Goal: Task Accomplishment & Management: Complete application form

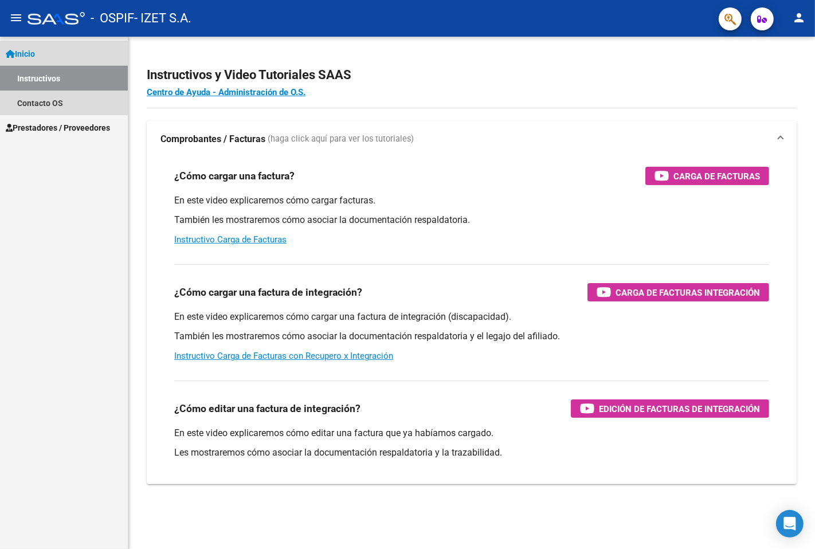
click at [72, 88] on link "Instructivos" at bounding box center [64, 78] width 128 height 25
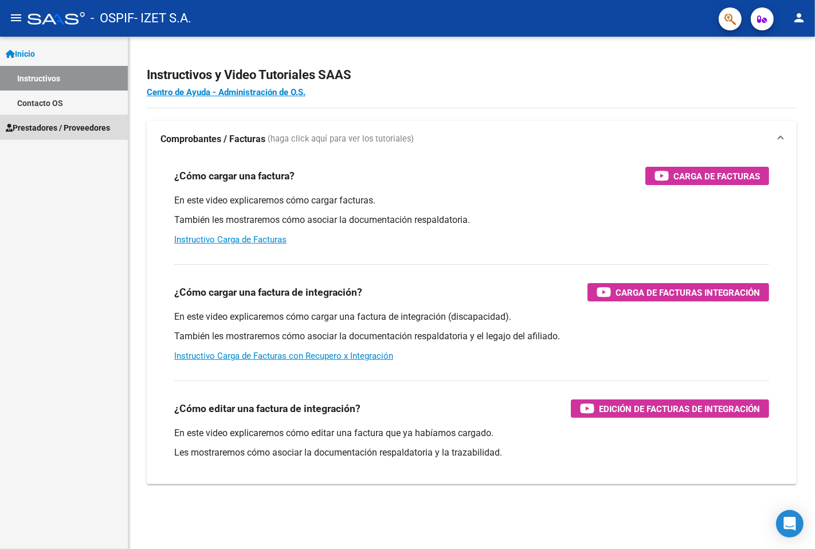
click at [73, 117] on link "Prestadores / Proveedores" at bounding box center [64, 127] width 128 height 25
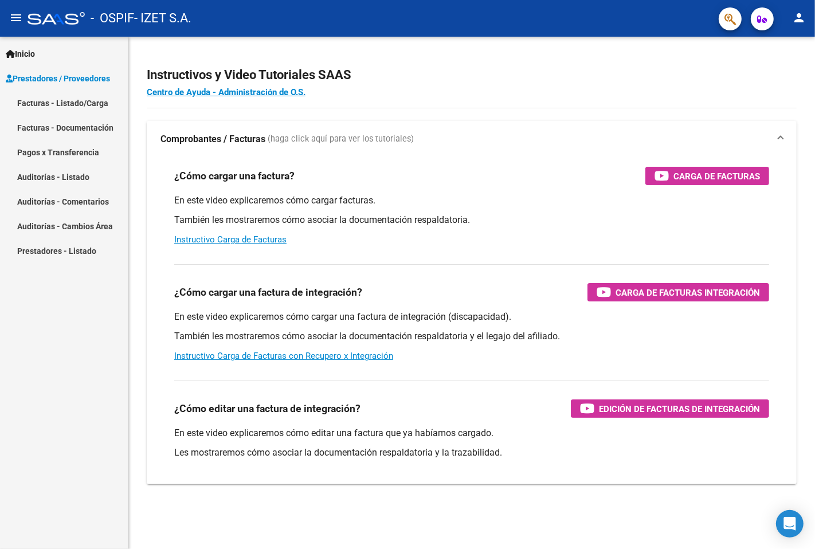
click at [101, 107] on link "Facturas - Listado/Carga" at bounding box center [64, 103] width 128 height 25
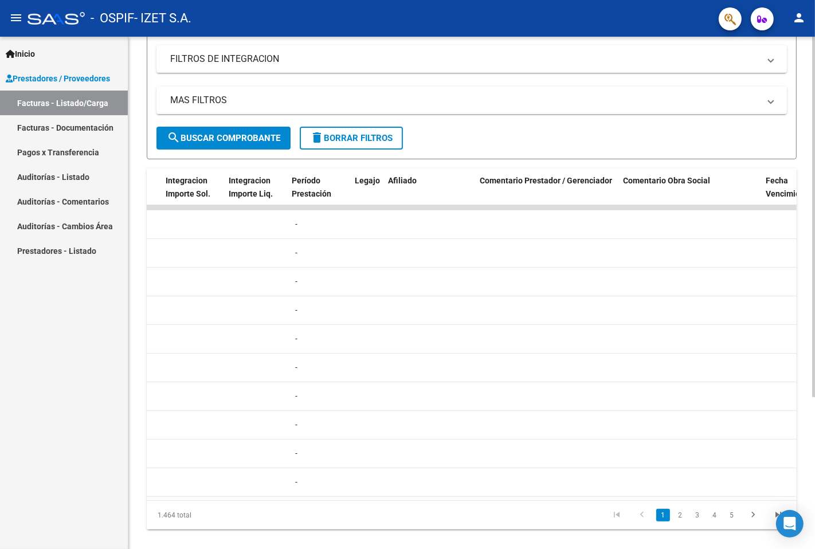
scroll to position [0, 1351]
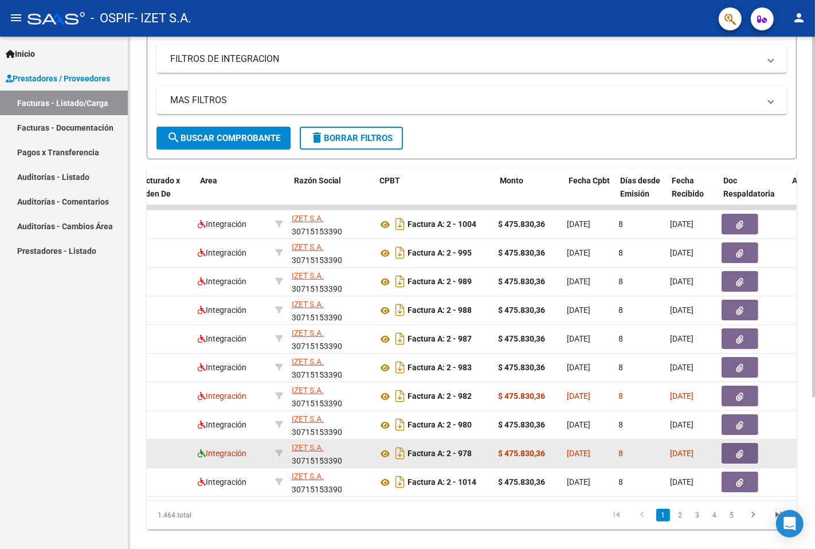
click at [201, 449] on datatable-body-cell "Integración" at bounding box center [231, 454] width 77 height 28
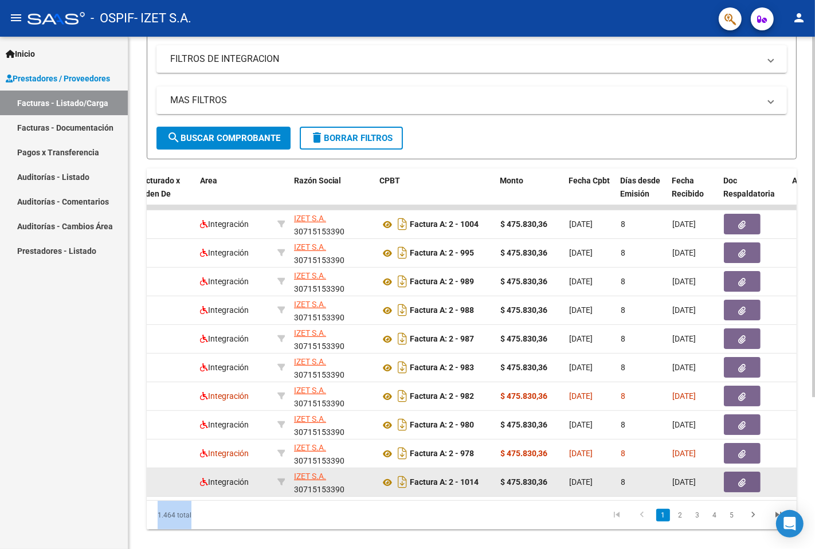
drag, startPoint x: 322, startPoint y: 510, endPoint x: 180, endPoint y: 488, distance: 143.8
click at [180, 488] on div "ID CAE Facturado x Orden De Area Razón Social CPBT Monto Fecha Cpbt Días desde …" at bounding box center [472, 349] width 650 height 361
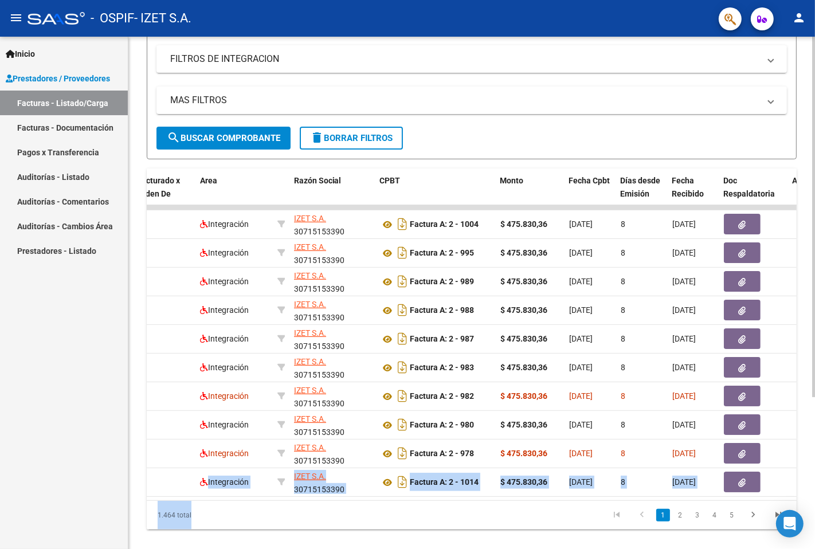
click at [277, 526] on div "1.464 total 1 2 3 4 5" at bounding box center [472, 515] width 650 height 29
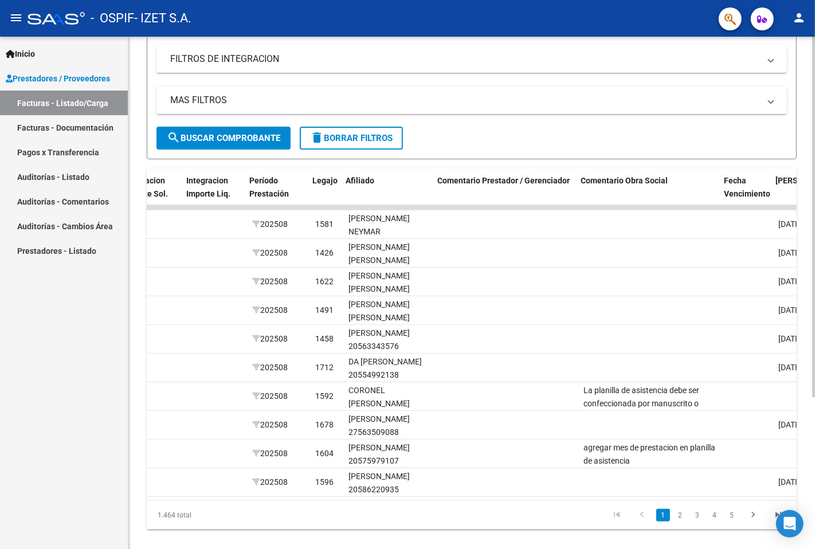
scroll to position [0, 1390]
drag, startPoint x: 568, startPoint y: 510, endPoint x: 546, endPoint y: 506, distance: 22.1
click at [520, 506] on div "ID CAE Facturado x Orden De Area Razón Social CPBT Monto Fecha Cpbt Días desde …" at bounding box center [472, 349] width 650 height 361
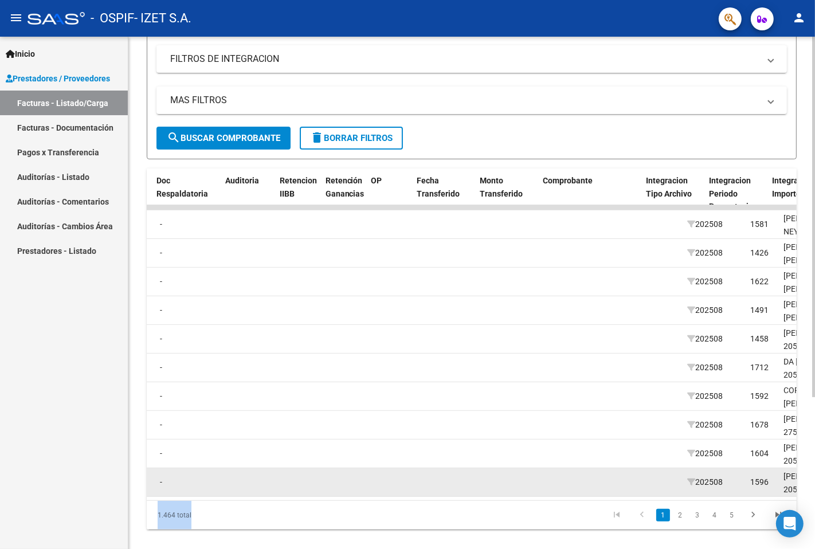
scroll to position [0, 739]
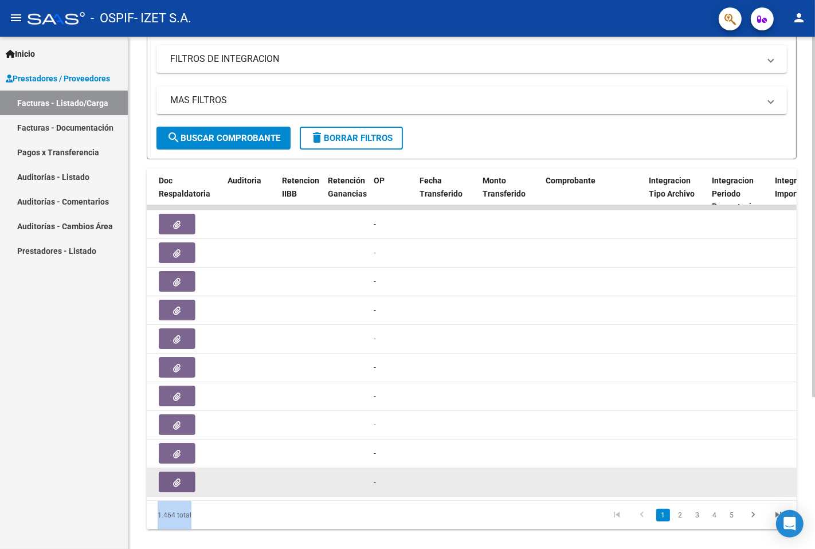
click at [277, 495] on div "79492 Integración [PERSON_NAME] S.A. 30715153390 Factura A: 2 - 1014 $ 475.830,…" at bounding box center [615, 482] width 2416 height 29
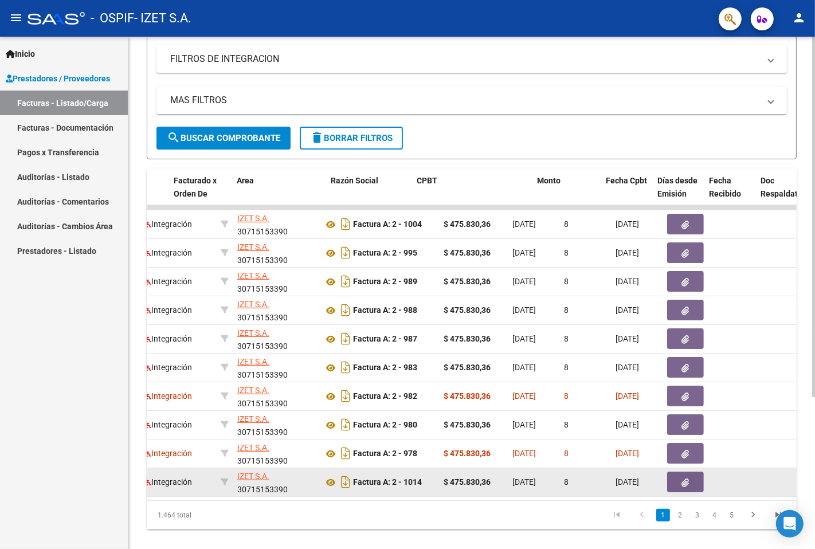
scroll to position [0, 135]
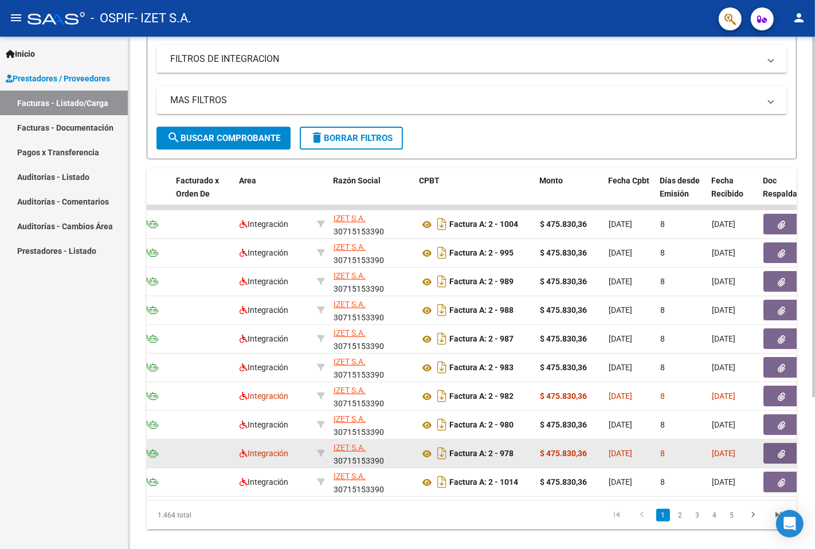
click at [782, 452] on icon "button" at bounding box center [781, 454] width 7 height 9
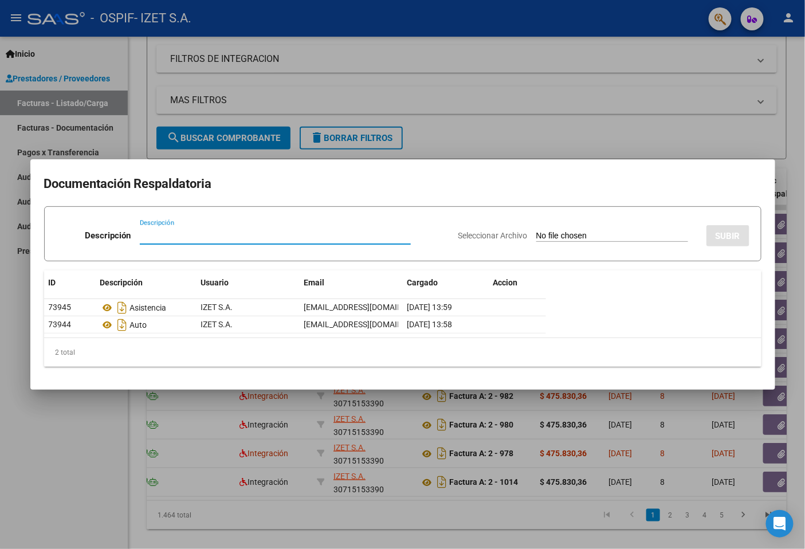
click at [227, 236] on input "Descripción" at bounding box center [275, 235] width 271 height 10
type input "planilla de asistencia"
click at [618, 237] on input "Seleccionar Archivo" at bounding box center [612, 236] width 152 height 11
type input "C:\fakepath\PLANILLA_57597910_ALCARAZ_202509041314010.pdf"
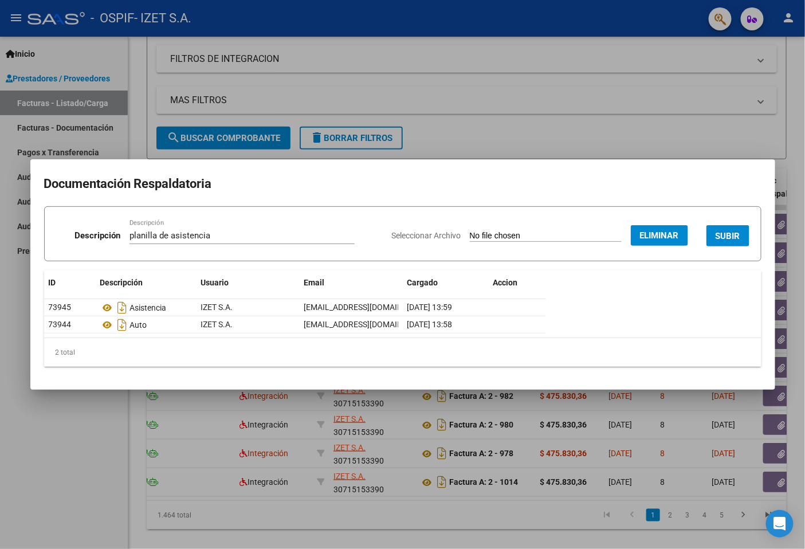
click at [735, 231] on span "SUBIR" at bounding box center [728, 236] width 25 height 10
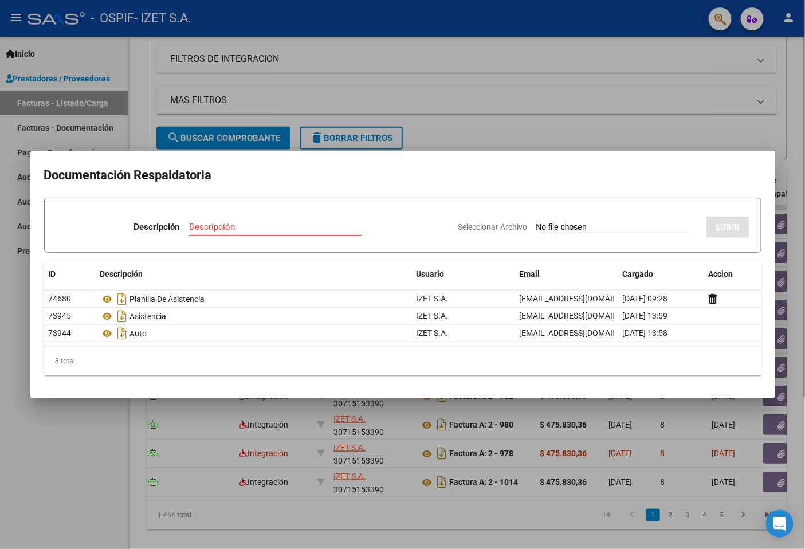
drag, startPoint x: 329, startPoint y: 500, endPoint x: 488, endPoint y: 503, distance: 158.8
click at [483, 506] on div at bounding box center [402, 274] width 805 height 549
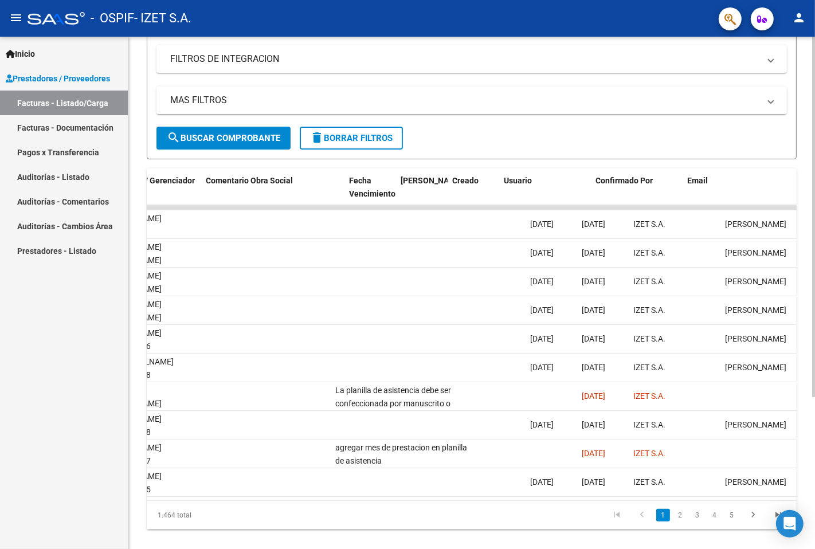
scroll to position [0, 1766]
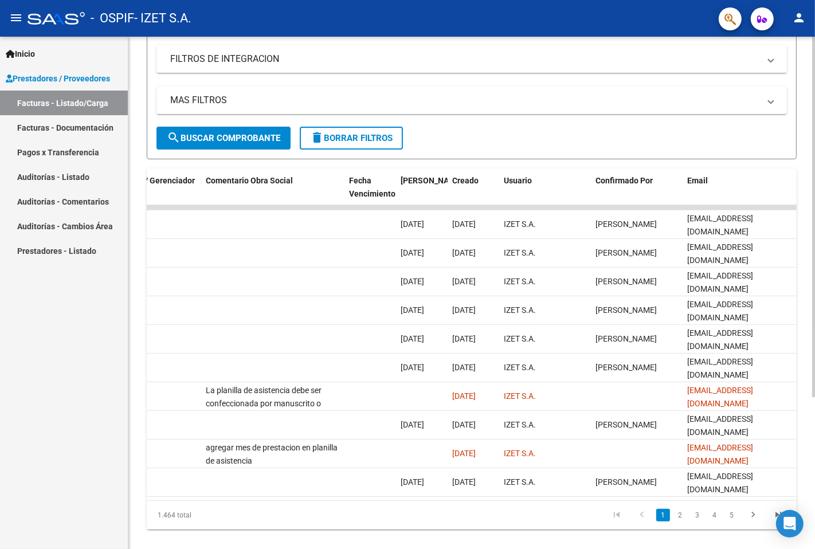
click at [814, 520] on div at bounding box center [813, 357] width 3 height 361
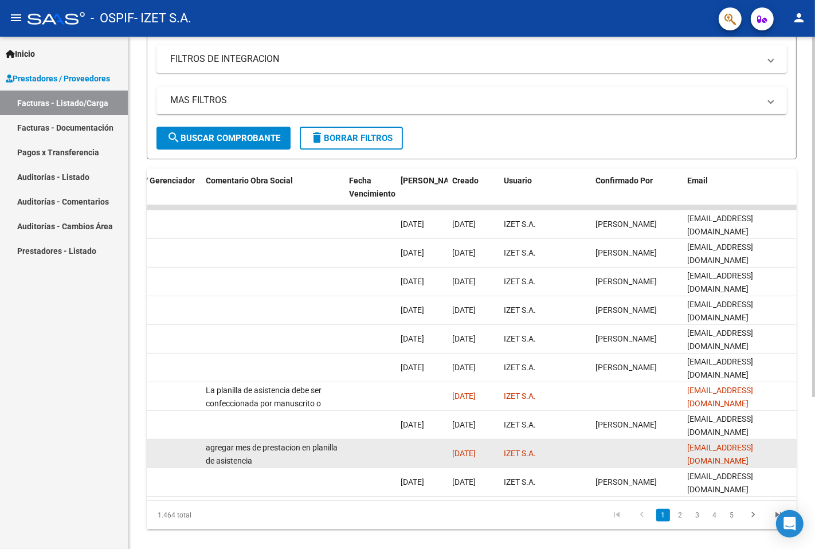
click at [331, 457] on div "agregar mes de prestacion en planilla de asistencia" at bounding box center [273, 453] width 134 height 24
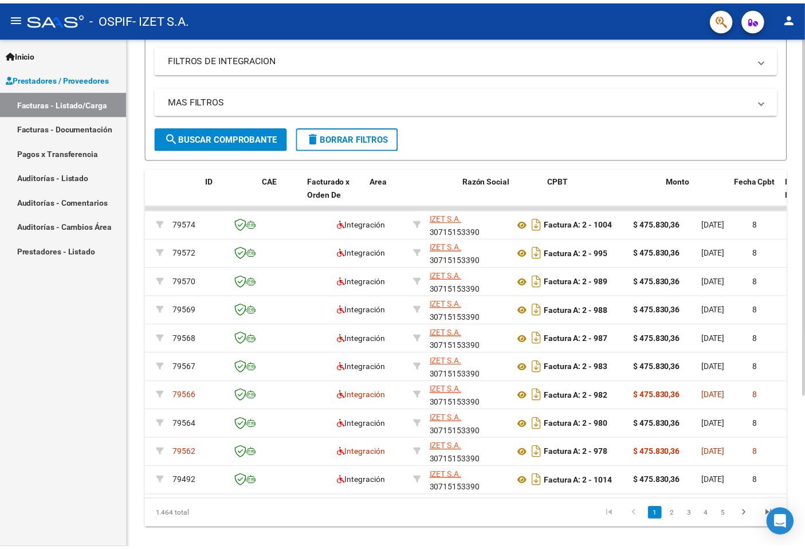
scroll to position [0, 0]
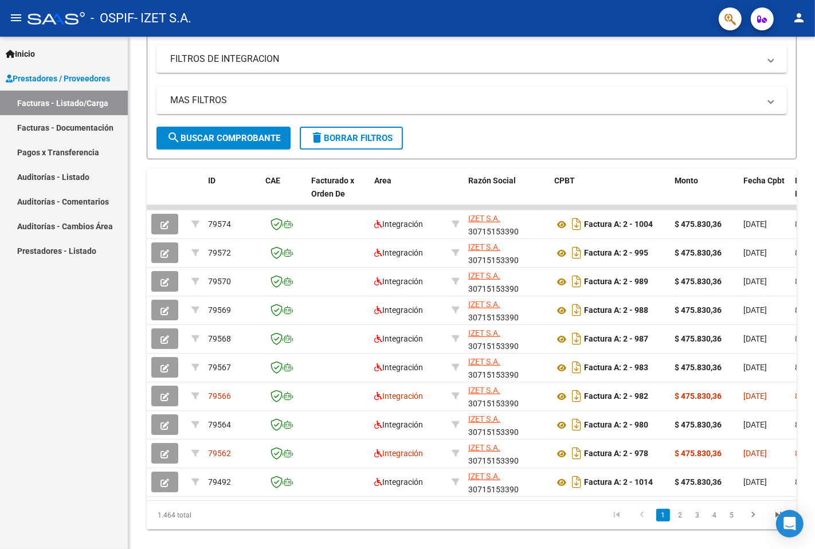
click at [124, 473] on div "Inicio Instructivos Contacto OS Prestadores / Proveedores Facturas - Listado/Ca…" at bounding box center [64, 293] width 128 height 512
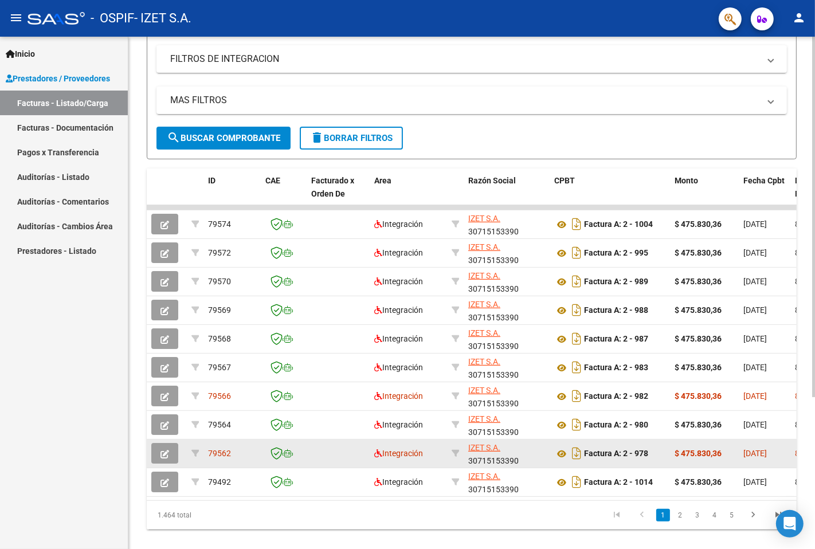
click at [167, 454] on icon "button" at bounding box center [164, 454] width 9 height 9
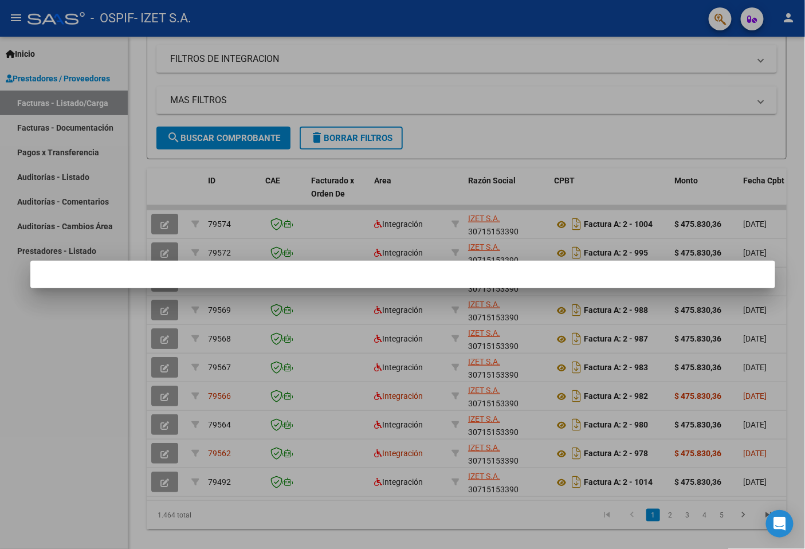
click at [694, 356] on div at bounding box center [402, 274] width 805 height 549
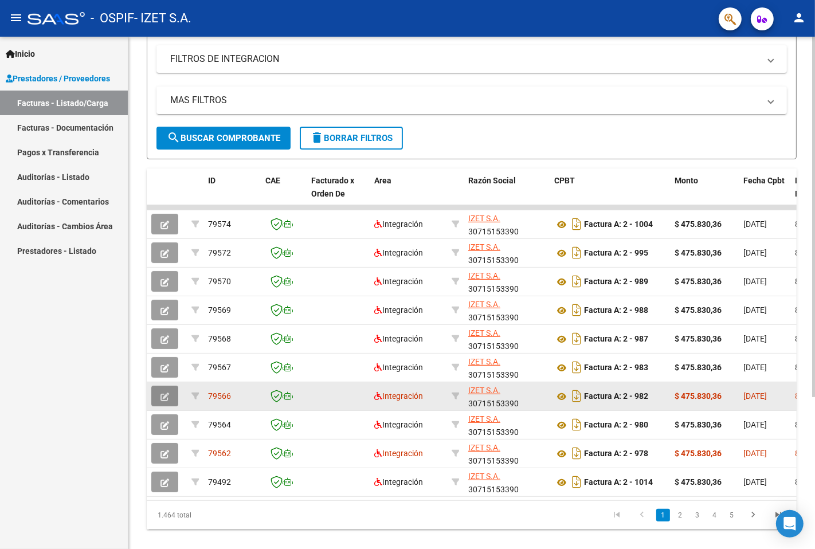
click at [170, 394] on button "button" at bounding box center [164, 396] width 27 height 21
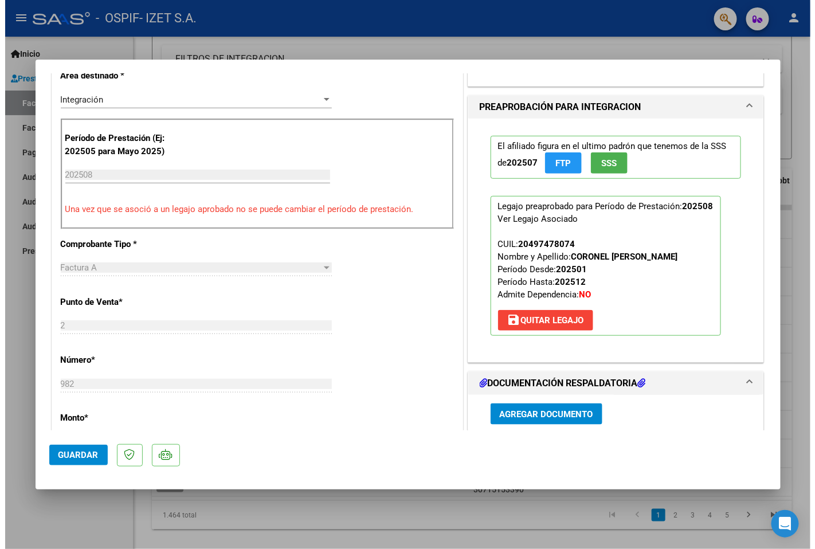
scroll to position [509, 0]
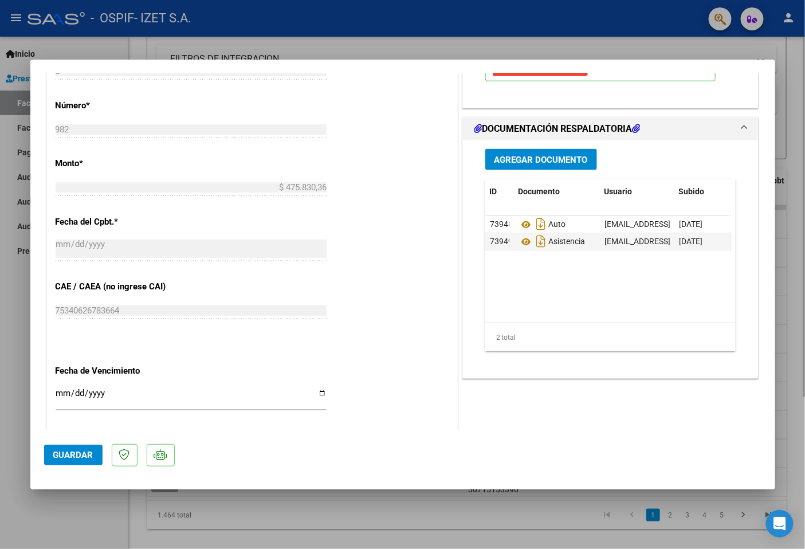
click at [422, 525] on div at bounding box center [402, 274] width 805 height 549
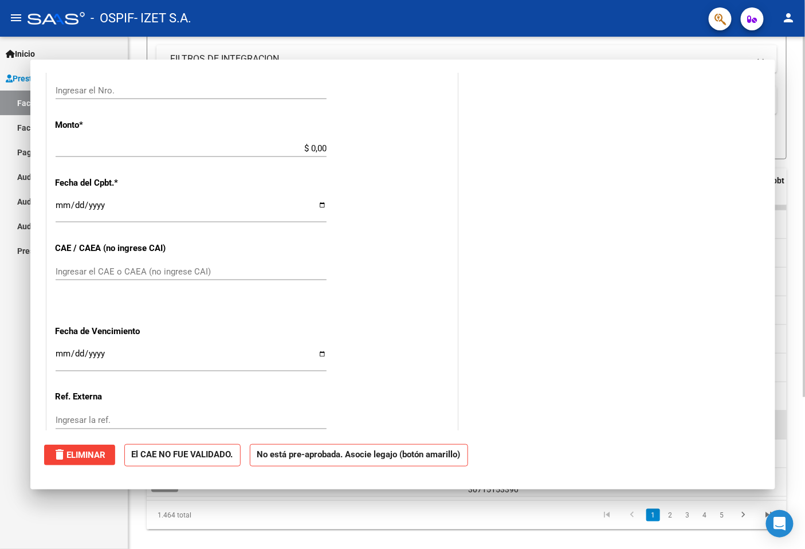
scroll to position [0, 0]
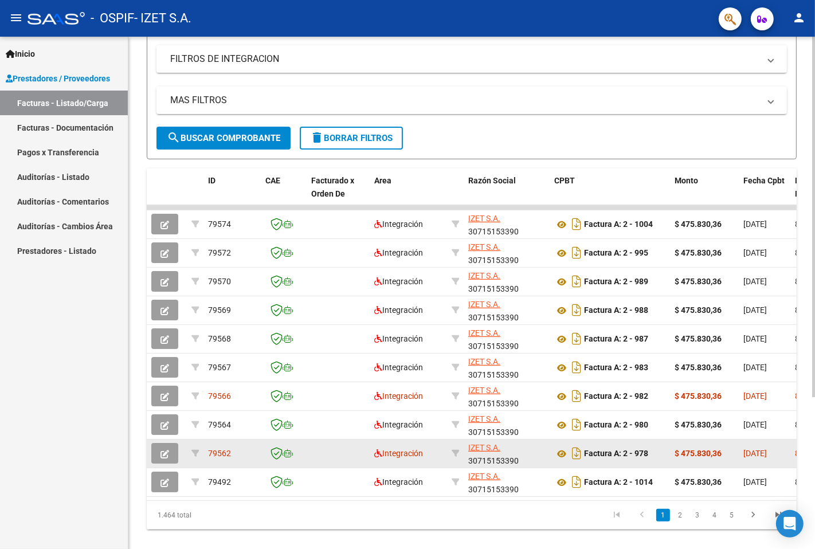
click at [167, 454] on icon "button" at bounding box center [164, 454] width 9 height 9
click at [163, 453] on icon "button" at bounding box center [164, 454] width 9 height 9
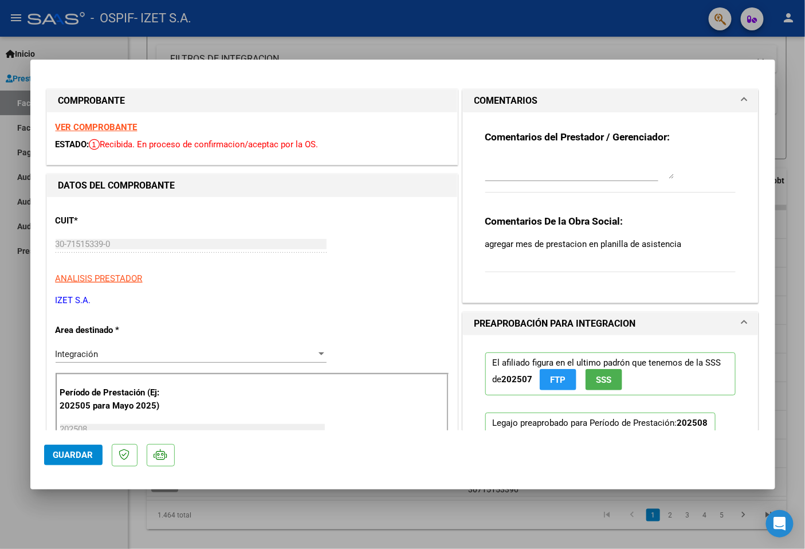
click at [526, 166] on textarea at bounding box center [579, 167] width 189 height 23
type textarea "B"
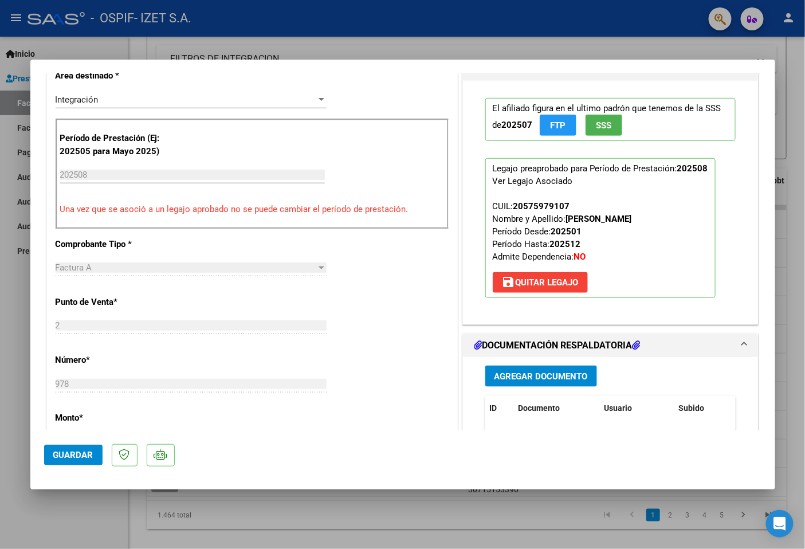
scroll to position [318, 0]
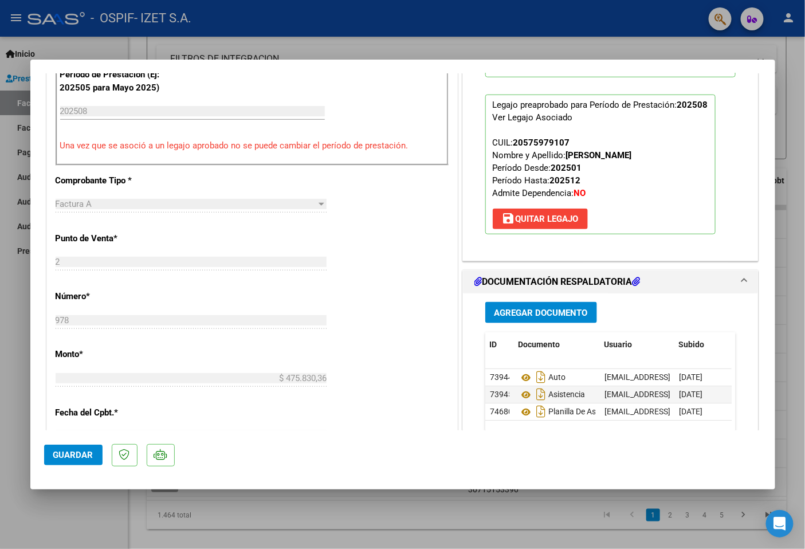
type textarea "9/9 buen día se carga planilla de asistencia, según lo solicitado"
click at [553, 312] on span "Agregar Documento" at bounding box center [541, 313] width 93 height 10
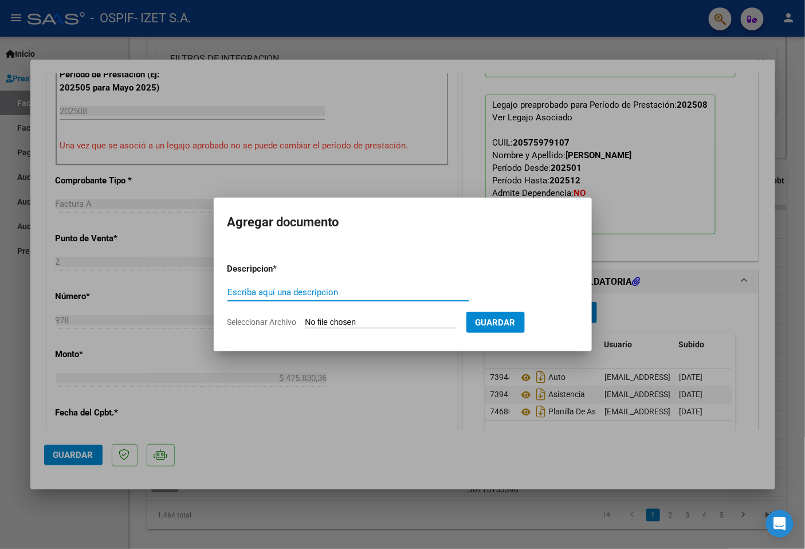
click at [416, 418] on div at bounding box center [402, 274] width 805 height 549
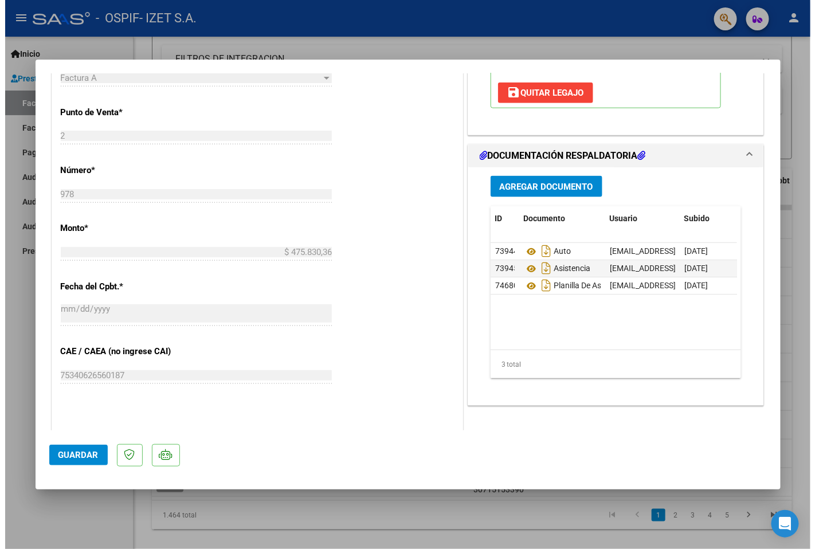
scroll to position [445, 0]
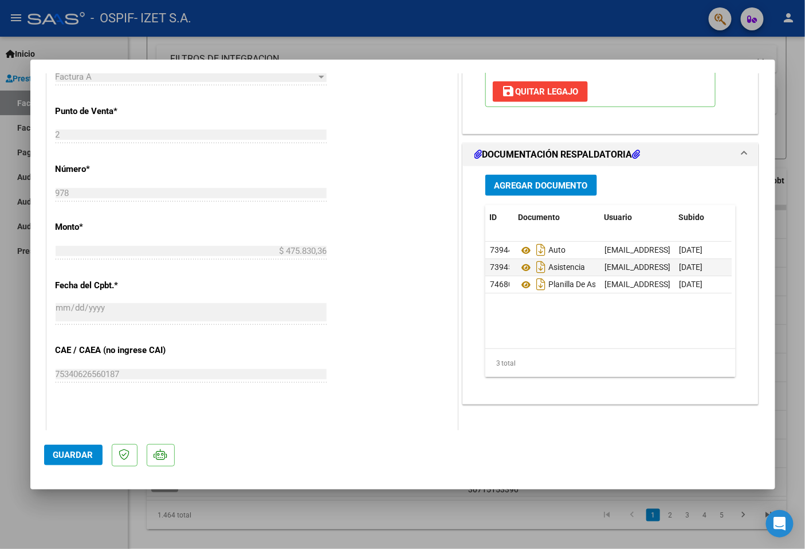
click at [70, 456] on span "Guardar" at bounding box center [73, 455] width 40 height 10
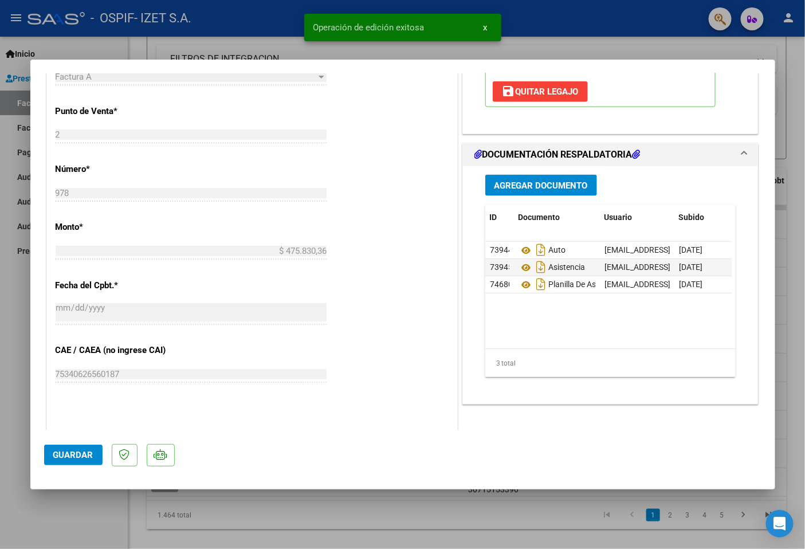
click at [64, 518] on div at bounding box center [402, 274] width 805 height 549
